Goal: Task Accomplishment & Management: Use online tool/utility

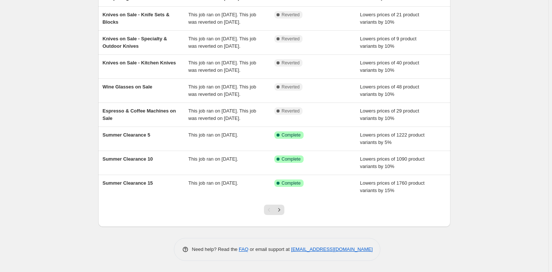
scroll to position [160, 0]
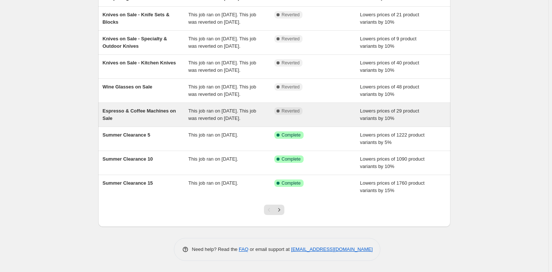
click at [175, 112] on div "Espresso & Coffee Machines on Sale" at bounding box center [146, 114] width 86 height 15
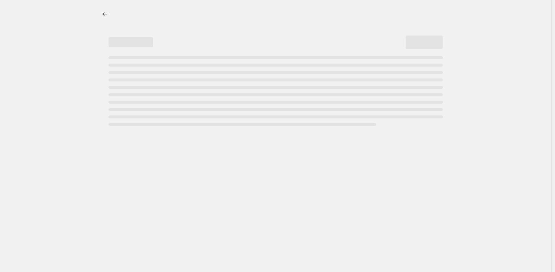
select select "percentage"
select select "no_change"
select select "product_status"
select select "collection"
select select "tag"
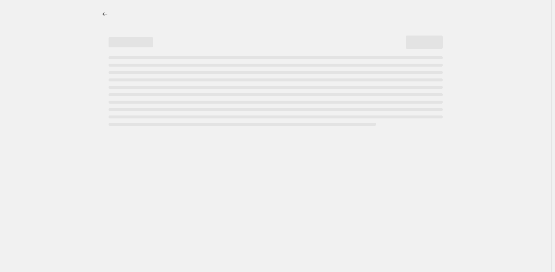
select select "not_equal"
select select "inventory_quantity"
select select ">"
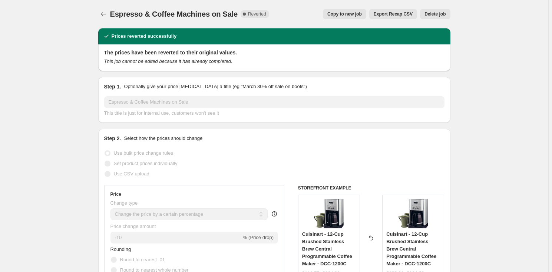
click at [359, 14] on span "Copy to new job" at bounding box center [344, 14] width 34 height 6
select select "percentage"
select select "no_change"
select select "product_status"
select select "collection"
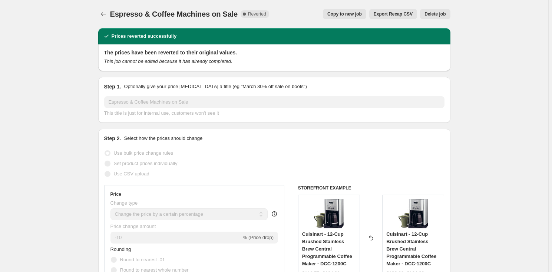
select select "tag"
select select "not_equal"
select select "inventory_quantity"
select select ">"
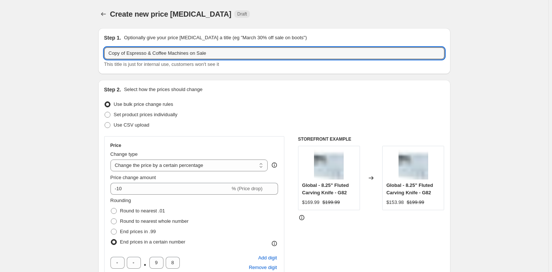
drag, startPoint x: 128, startPoint y: 53, endPoint x: 90, endPoint y: 52, distance: 37.8
drag, startPoint x: 189, startPoint y: 52, endPoint x: 79, endPoint y: 52, distance: 110.0
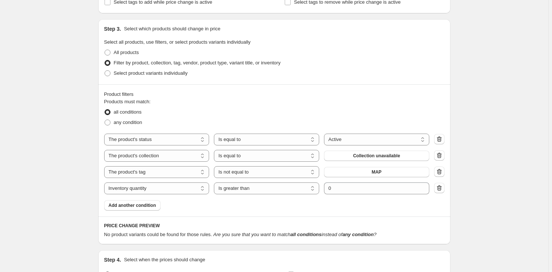
scroll to position [371, 0]
type input "Mixers on Sale"
click at [368, 156] on span "Collection unavailable" at bounding box center [376, 155] width 47 height 6
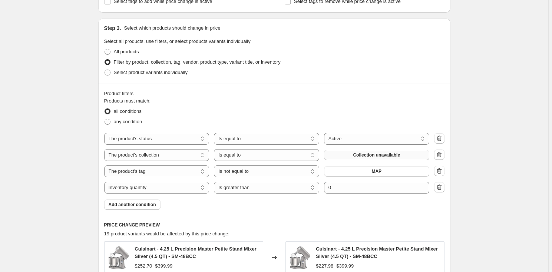
click at [382, 155] on span "Collection unavailable" at bounding box center [376, 155] width 47 height 6
click at [442, 154] on icon "button" at bounding box center [438, 154] width 7 height 7
select select "tag"
select select "not_equal"
select select "inventory_quantity"
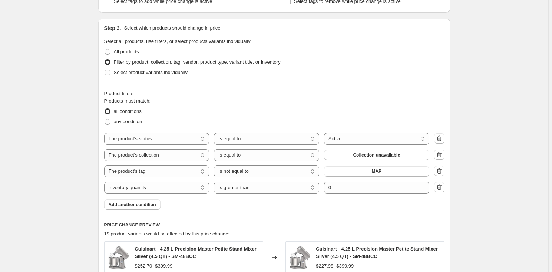
select select ">"
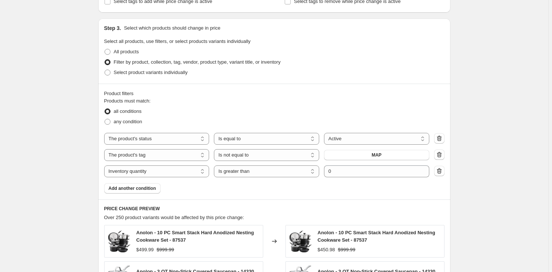
click at [144, 194] on div "Product filters Products must match: all conditions any condition The product T…" at bounding box center [274, 142] width 352 height 116
click at [146, 188] on span "Add another condition" at bounding box center [132, 189] width 47 height 6
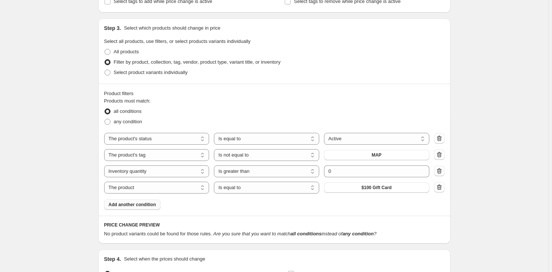
click at [150, 206] on span "Add another condition" at bounding box center [132, 205] width 47 height 6
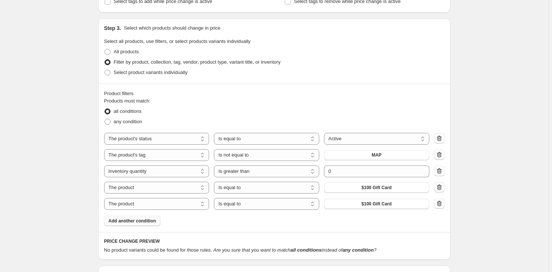
click at [441, 186] on icon "button" at bounding box center [438, 187] width 7 height 7
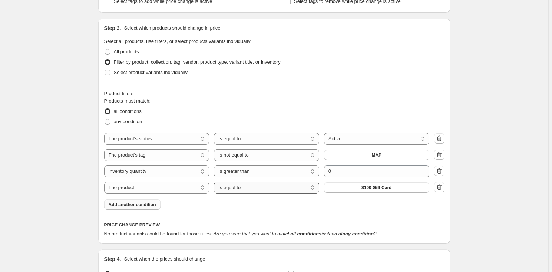
click at [291, 188] on select "Is equal to Is not equal to" at bounding box center [266, 188] width 105 height 12
click at [166, 188] on select "The product The product's collection The product's tag The product's vendor The…" at bounding box center [156, 188] width 105 height 12
select select "collection"
click at [388, 190] on button "5%" at bounding box center [376, 188] width 105 height 10
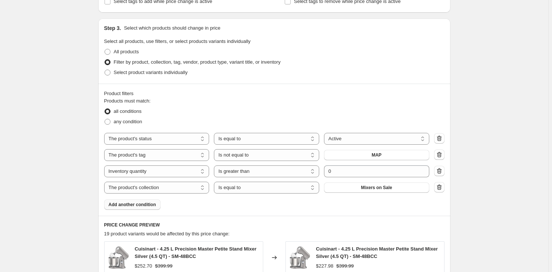
click at [154, 206] on span "Add another condition" at bounding box center [132, 205] width 47 height 6
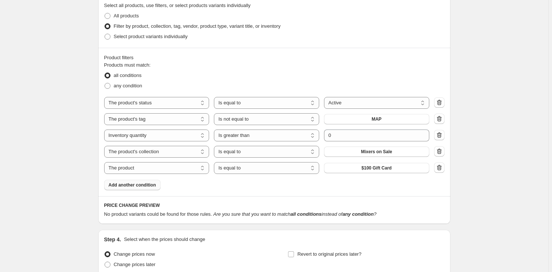
scroll to position [473, 0]
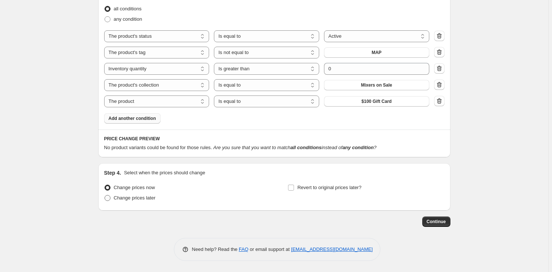
click at [131, 199] on span "Change prices later" at bounding box center [135, 198] width 42 height 6
click at [105, 196] on input "Change prices later" at bounding box center [104, 195] width 0 height 0
radio input "true"
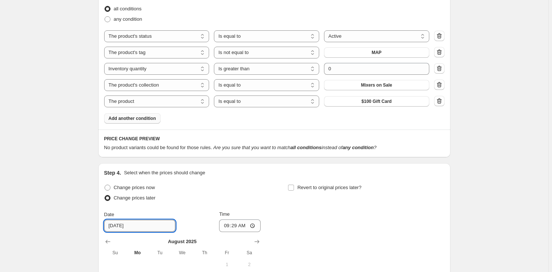
click at [129, 227] on input "[DATE]" at bounding box center [139, 226] width 71 height 12
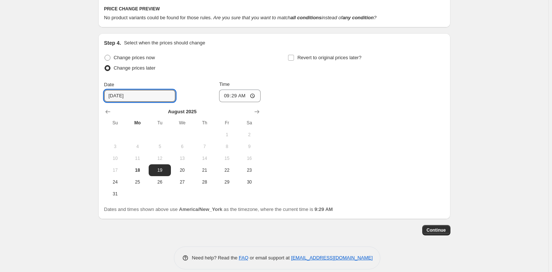
scroll to position [608, 0]
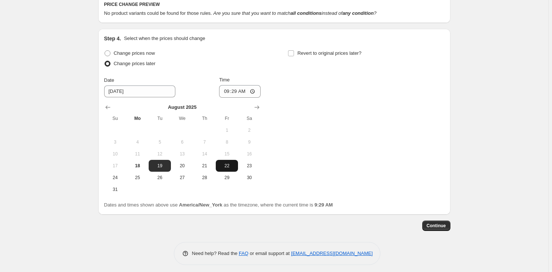
click at [227, 165] on span "22" at bounding box center [227, 166] width 16 height 6
click at [209, 166] on span "21" at bounding box center [204, 166] width 16 height 6
type input "[DATE]"
click at [225, 91] on input "09:29" at bounding box center [239, 91] width 41 height 13
click at [225, 90] on input "09:29" at bounding box center [239, 91] width 41 height 13
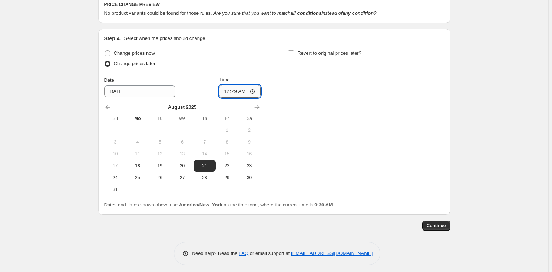
click at [236, 90] on input "00:29" at bounding box center [239, 91] width 41 height 13
click at [235, 90] on input "00:29" at bounding box center [239, 91] width 41 height 13
click at [234, 91] on input "00:00" at bounding box center [239, 91] width 41 height 13
type input "00:01"
click at [296, 52] on label "Revert to original prices later?" at bounding box center [325, 53] width 74 height 10
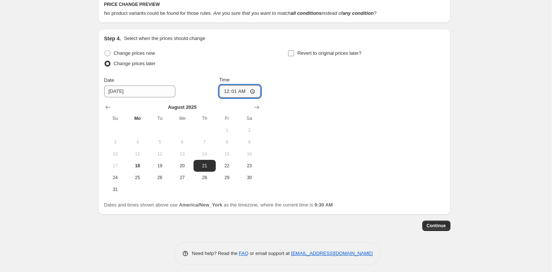
click at [294, 52] on input "Revert to original prices later?" at bounding box center [291, 53] width 6 height 6
checkbox input "true"
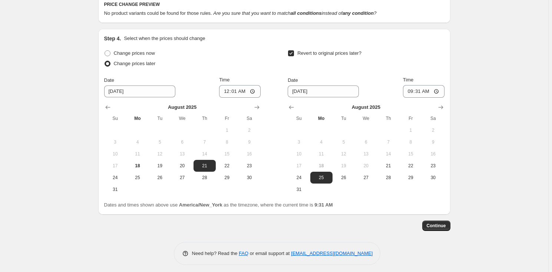
click at [302, 92] on input "[DATE]" at bounding box center [323, 92] width 71 height 12
click at [302, 179] on span "24" at bounding box center [298, 178] width 16 height 6
type input "[DATE]"
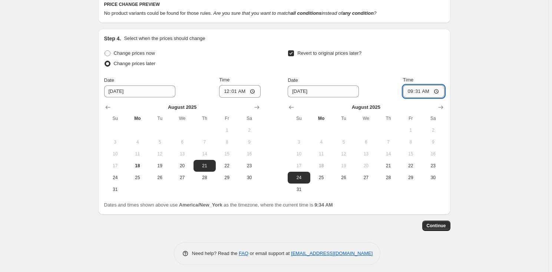
click at [410, 92] on input "09:31" at bounding box center [423, 91] width 41 height 13
click at [424, 90] on input "09:31" at bounding box center [423, 91] width 41 height 13
click at [412, 90] on input "09:31" at bounding box center [423, 91] width 41 height 13
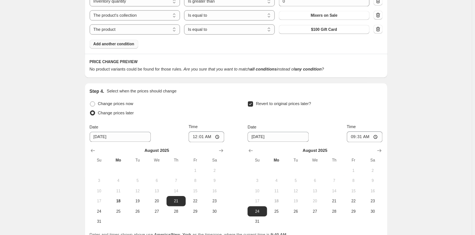
scroll to position [541, 0]
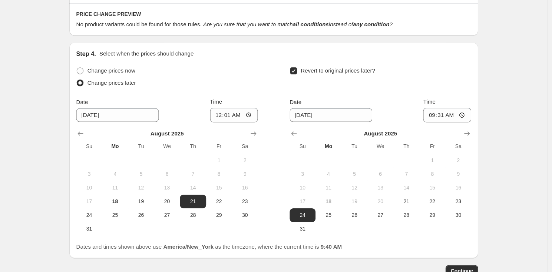
scroll to position [600, 0]
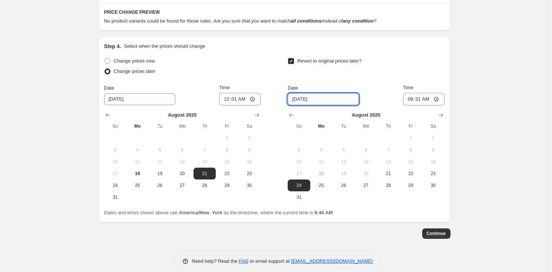
click at [303, 97] on input "[DATE]" at bounding box center [323, 99] width 71 height 12
click at [411, 100] on input "09:31" at bounding box center [423, 99] width 41 height 13
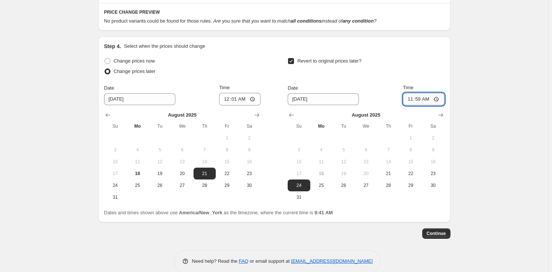
type input "23:59"
click at [440, 237] on button "Continue" at bounding box center [436, 234] width 28 height 10
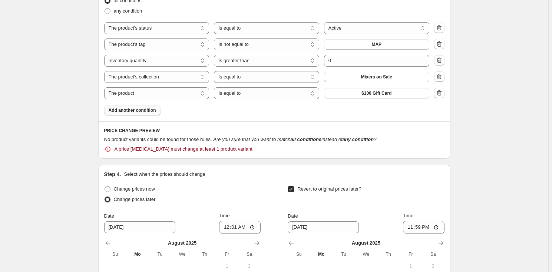
scroll to position [572, 0]
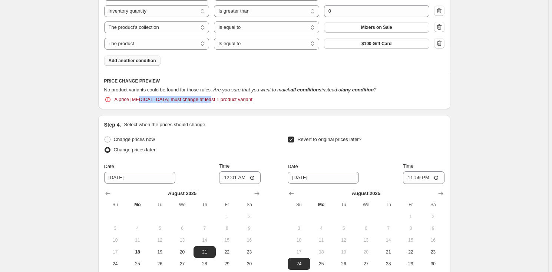
drag, startPoint x: 141, startPoint y: 100, endPoint x: 205, endPoint y: 97, distance: 64.6
click at [205, 97] on span "A price [MEDICAL_DATA] must change at least 1 product variant" at bounding box center [183, 99] width 138 height 7
drag, startPoint x: 440, startPoint y: 42, endPoint x: 460, endPoint y: 85, distance: 47.3
click at [441, 42] on icon "button" at bounding box center [438, 43] width 7 height 7
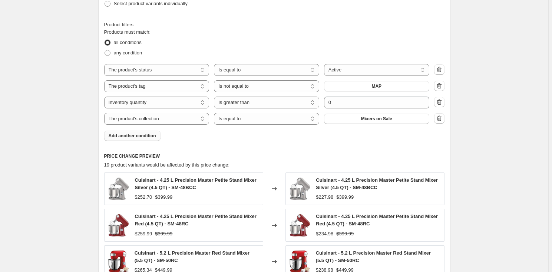
scroll to position [430, 0]
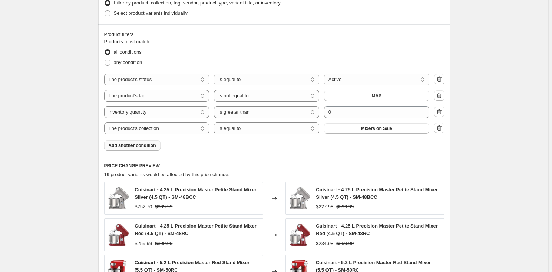
click at [134, 148] on span "Add another condition" at bounding box center [132, 146] width 47 height 6
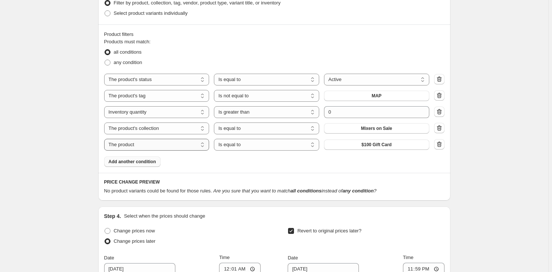
click at [185, 144] on select "The product The product's collection The product's tag The product's vendor The…" at bounding box center [156, 145] width 105 height 12
select select "tag"
click at [245, 143] on select "Is equal to Is not equal to" at bounding box center [266, 145] width 105 height 12
select select "not_equal"
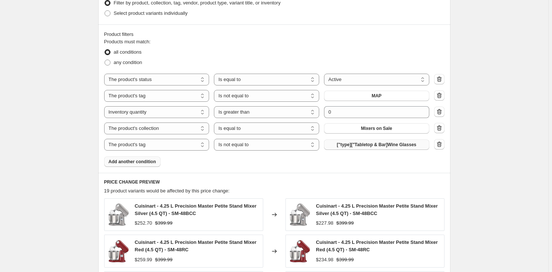
click at [382, 144] on span "["type]["Tabletop & Bar]Wine Glasses" at bounding box center [376, 145] width 79 height 6
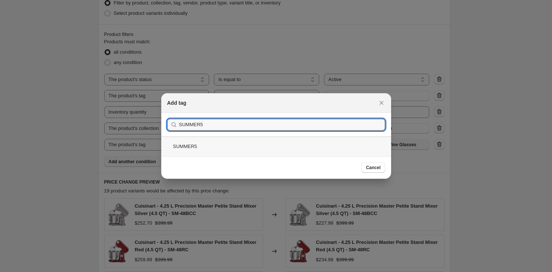
type input "SUMMER5"
click at [226, 147] on div "SUMMER5" at bounding box center [276, 147] width 230 height 20
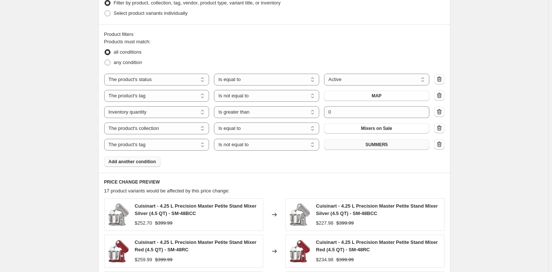
click at [137, 162] on span "Add another condition" at bounding box center [132, 162] width 47 height 6
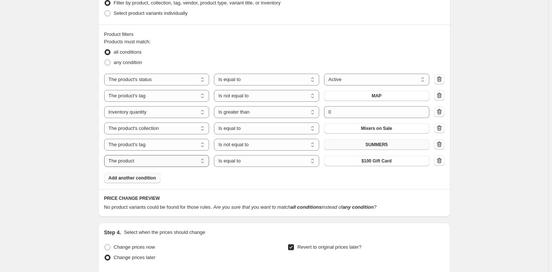
click at [170, 162] on select "The product The product's collection The product's tag The product's vendor The…" at bounding box center [156, 161] width 105 height 12
select select "tag"
click at [280, 160] on select "Is equal to Is not equal to" at bounding box center [266, 161] width 105 height 12
select select "not_equal"
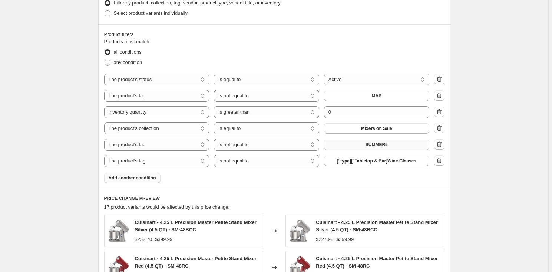
click at [382, 159] on span "["type]["Tabletop & Bar]Wine Glasses" at bounding box center [376, 161] width 79 height 6
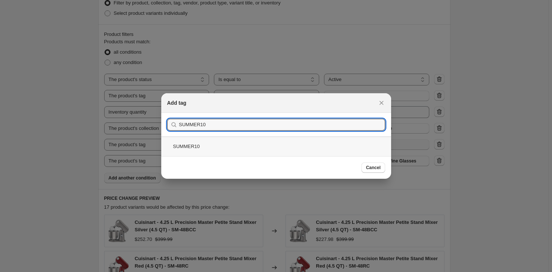
type input "SUMMER10"
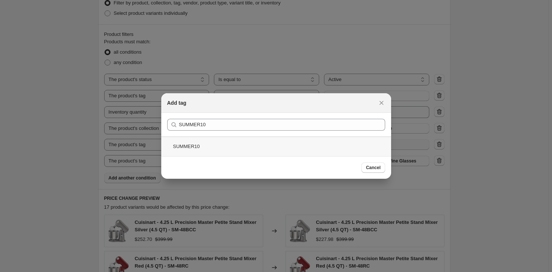
click at [254, 144] on div "SUMMER10" at bounding box center [276, 147] width 230 height 20
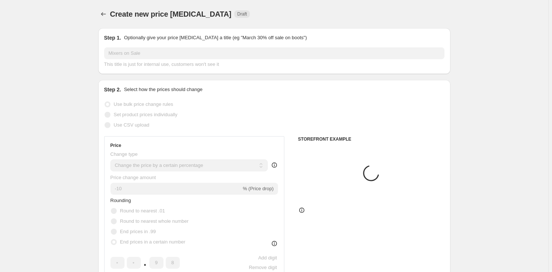
scroll to position [430, 0]
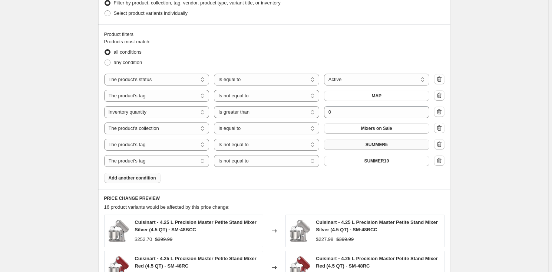
click at [131, 178] on span "Add another condition" at bounding box center [132, 178] width 47 height 6
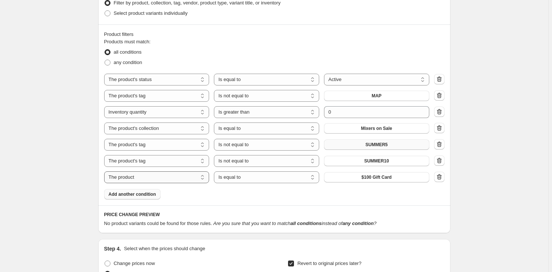
click at [131, 178] on select "The product The product's collection The product's tag The product's vendor The…" at bounding box center [156, 178] width 105 height 12
select select "tag"
click at [260, 177] on select "Is equal to Is not equal to" at bounding box center [266, 178] width 105 height 12
click at [243, 204] on div "Product filters Products must match: all conditions any condition The product T…" at bounding box center [274, 114] width 352 height 181
click at [251, 178] on select "Is equal to Is not equal to" at bounding box center [266, 178] width 105 height 12
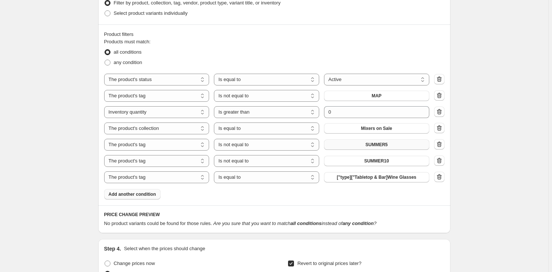
select select "not_equal"
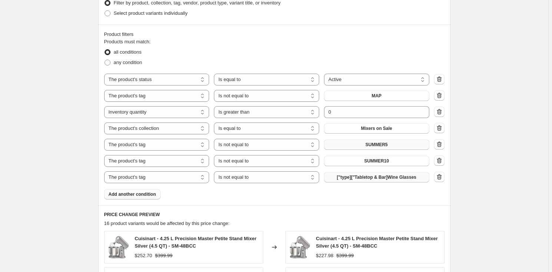
click at [384, 177] on span "["type]["Tabletop & Bar]Wine Glasses" at bounding box center [376, 178] width 79 height 6
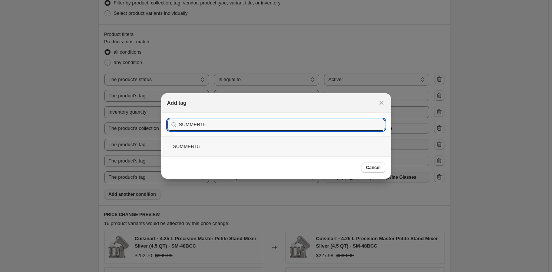
type input "SUMMER15"
click at [239, 140] on div "SUMMER15" at bounding box center [276, 147] width 230 height 20
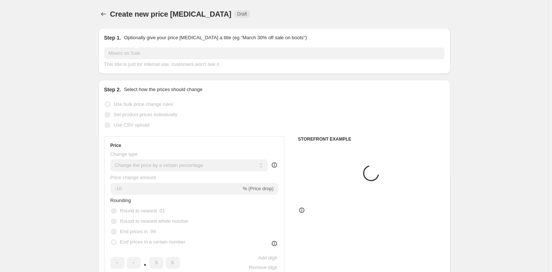
scroll to position [430, 0]
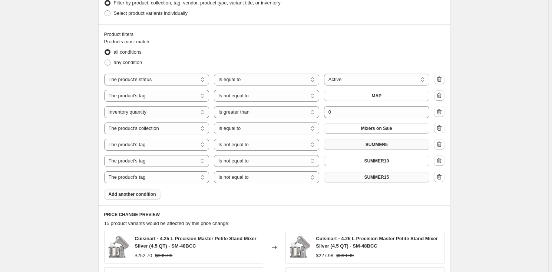
click at [139, 194] on span "Add another condition" at bounding box center [132, 195] width 47 height 6
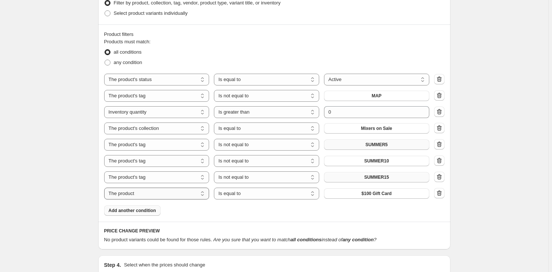
click at [141, 194] on select "The product The product's collection The product's tag The product's vendor The…" at bounding box center [156, 194] width 105 height 12
select select "tag"
click at [392, 195] on span "["type]["Tabletop & Bar]Wine Glasses" at bounding box center [376, 194] width 79 height 6
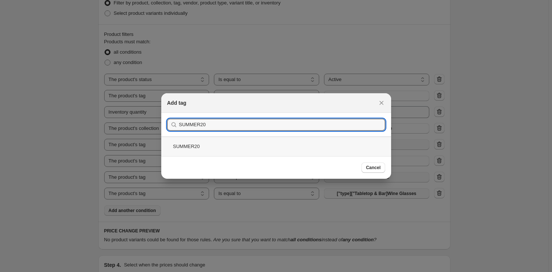
type input "SUMMER20"
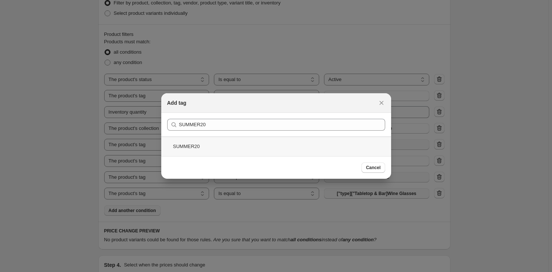
click at [245, 148] on div "SUMMER20" at bounding box center [276, 147] width 230 height 20
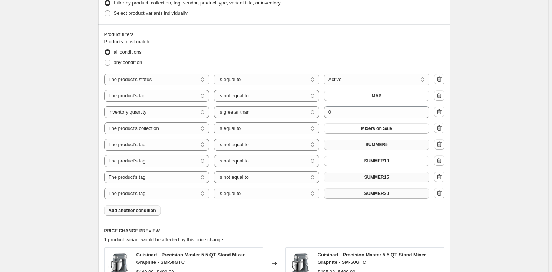
click at [132, 210] on span "Add another condition" at bounding box center [132, 211] width 47 height 6
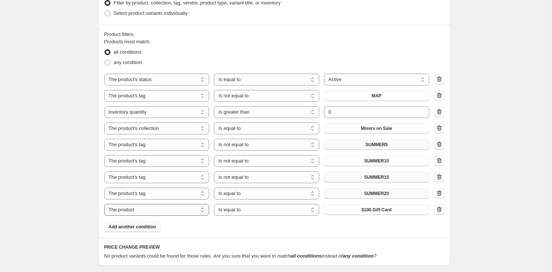
click at [128, 209] on select "The product The product's collection The product's tag The product's vendor The…" at bounding box center [156, 210] width 105 height 12
select select "tag"
click at [376, 209] on span "["type]["Tabletop & Bar]Wine Glasses" at bounding box center [376, 210] width 79 height 6
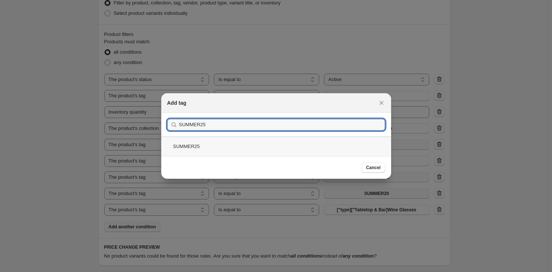
type input "SUMMER25"
click at [238, 149] on div "SUMMER25" at bounding box center [276, 147] width 230 height 20
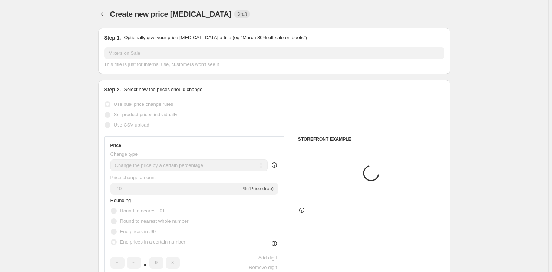
scroll to position [430, 0]
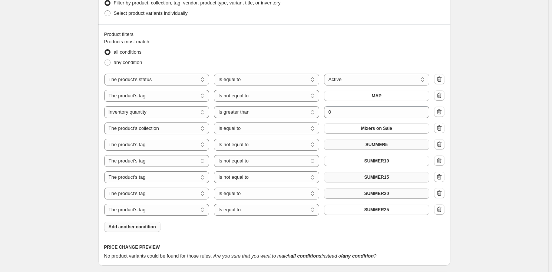
click at [130, 228] on span "Add another condition" at bounding box center [132, 227] width 47 height 6
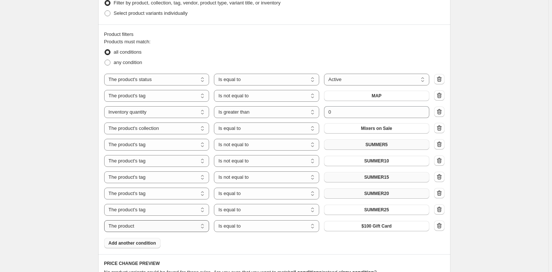
click at [144, 227] on select "The product The product's collection The product's tag The product's vendor The…" at bounding box center [156, 226] width 105 height 12
select select "tag"
click at [267, 224] on select "Is equal to Is not equal to" at bounding box center [266, 226] width 105 height 12
select select "not_equal"
click at [379, 225] on span "["type]["Tabletop & Bar]Wine Glasses" at bounding box center [376, 226] width 79 height 6
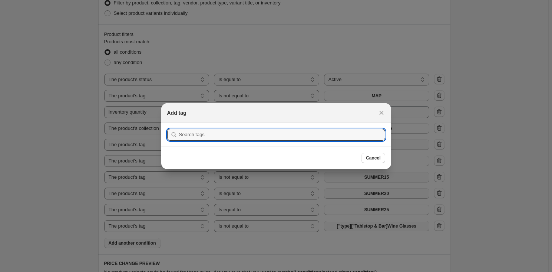
scroll to position [0, 0]
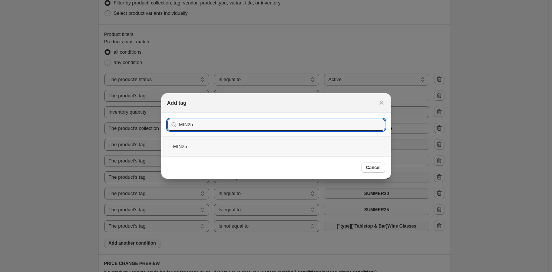
type input "MIN25"
click at [226, 144] on div "MIN25" at bounding box center [276, 147] width 230 height 20
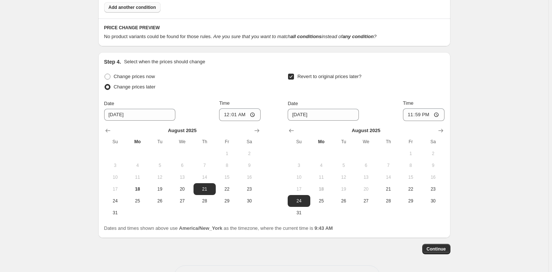
scroll to position [693, 0]
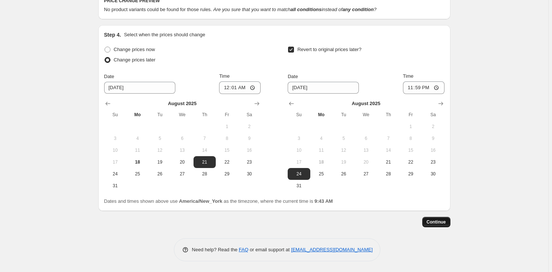
click at [440, 225] on button "Continue" at bounding box center [436, 222] width 28 height 10
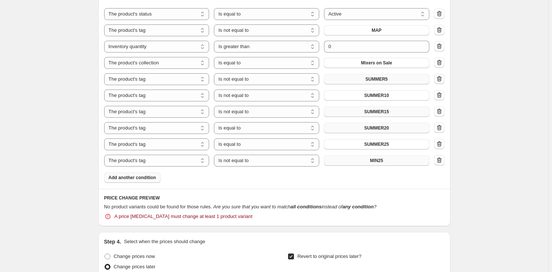
scroll to position [539, 0]
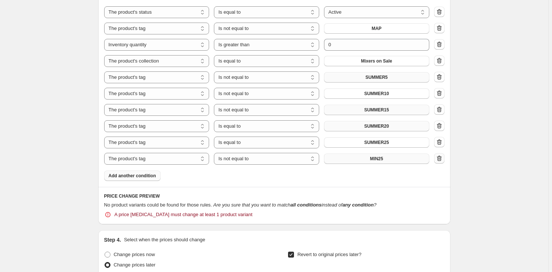
click at [442, 159] on icon "button" at bounding box center [438, 158] width 7 height 7
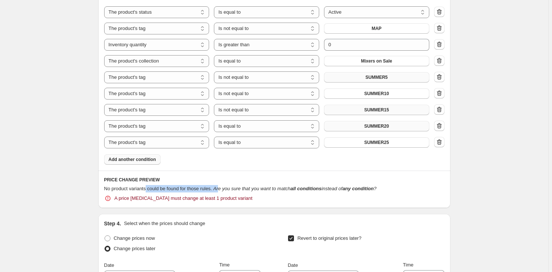
drag, startPoint x: 149, startPoint y: 189, endPoint x: 220, endPoint y: 189, distance: 71.5
click at [220, 189] on div "No product variants could be found for those rules. Are you sure that you want …" at bounding box center [274, 188] width 340 height 7
click at [441, 144] on icon "button" at bounding box center [438, 142] width 7 height 7
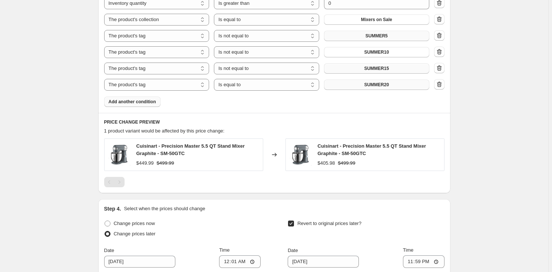
scroll to position [497, 0]
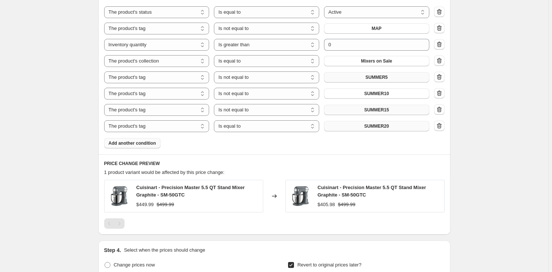
drag, startPoint x: 439, startPoint y: 76, endPoint x: 442, endPoint y: 81, distance: 5.8
click at [439, 76] on icon "button" at bounding box center [438, 76] width 7 height 7
select select "equal"
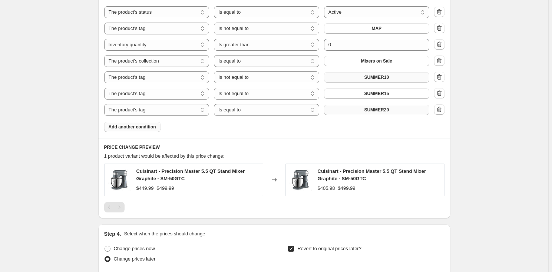
drag, startPoint x: 442, startPoint y: 77, endPoint x: 267, endPoint y: 117, distance: 179.8
click at [441, 77] on icon "button" at bounding box center [438, 77] width 5 height 6
select select "equal"
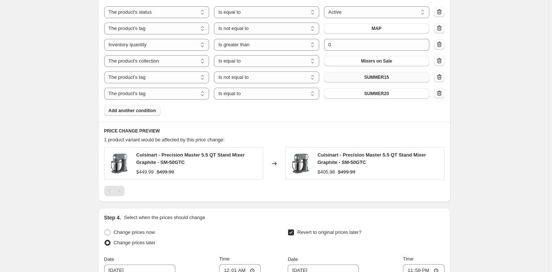
click at [142, 110] on span "Add another condition" at bounding box center [132, 111] width 47 height 6
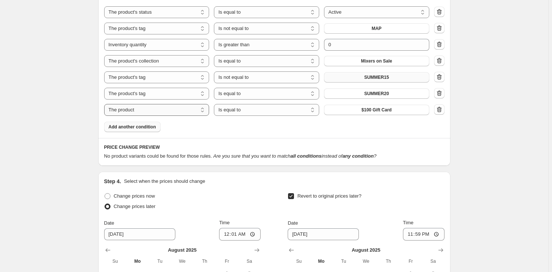
click at [172, 107] on select "The product The product's collection The product's tag The product's vendor The…" at bounding box center [156, 110] width 105 height 12
select select "tag"
click at [267, 112] on select "Is equal to Is not equal to" at bounding box center [266, 110] width 105 height 12
select select "not_equal"
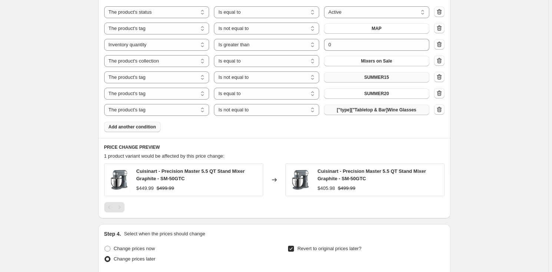
click at [396, 110] on span "["type]["Tabletop & Bar]Wine Glasses" at bounding box center [376, 110] width 79 height 6
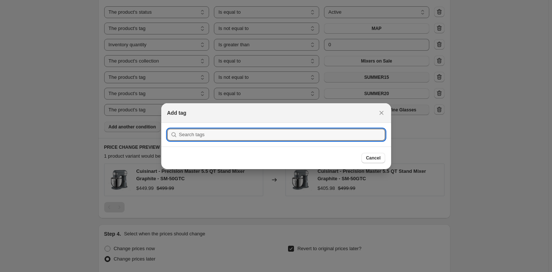
scroll to position [0, 0]
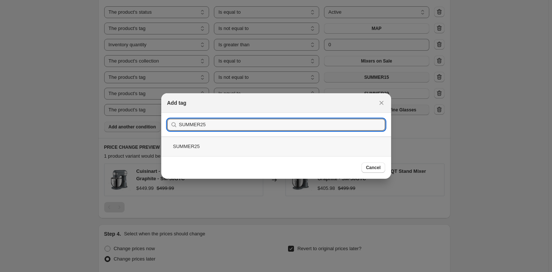
type input "SUMMER25"
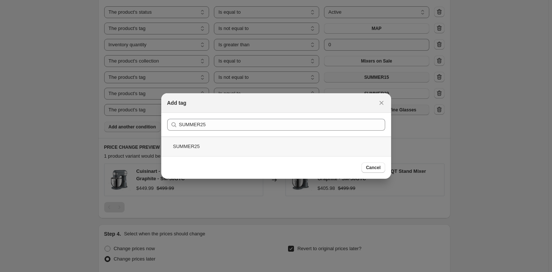
click at [216, 145] on div "SUMMER25" at bounding box center [276, 147] width 230 height 20
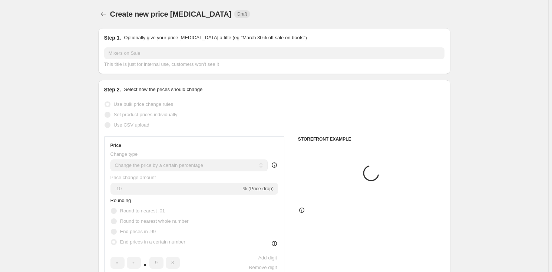
scroll to position [497, 0]
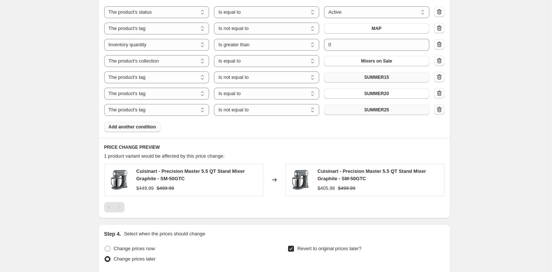
click at [439, 110] on icon "button" at bounding box center [438, 110] width 1 height 2
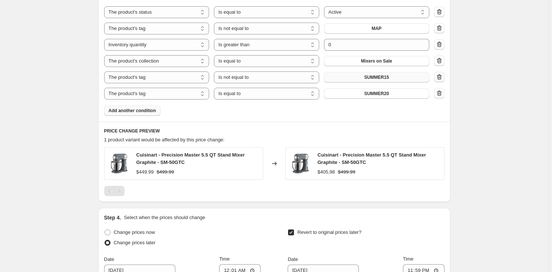
click at [439, 77] on icon "button" at bounding box center [438, 77] width 1 height 2
select select "equal"
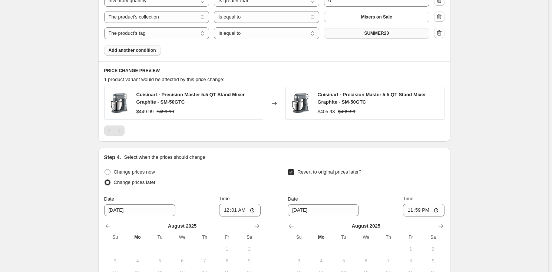
scroll to position [664, 0]
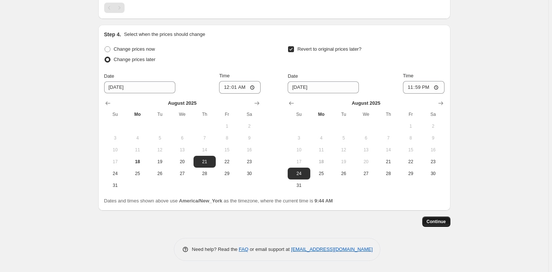
click at [439, 219] on span "Continue" at bounding box center [435, 222] width 19 height 6
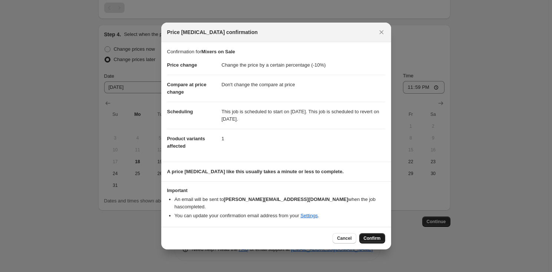
click at [380, 236] on span "Confirm" at bounding box center [371, 239] width 17 height 6
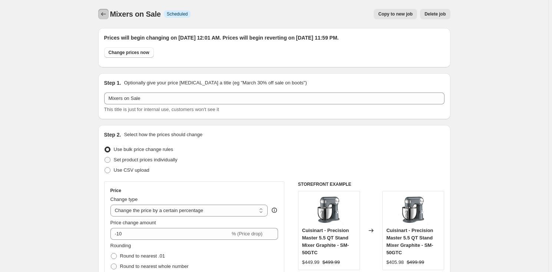
click at [104, 14] on icon "Price change jobs" at bounding box center [103, 13] width 7 height 7
